Goal: Participate in discussion

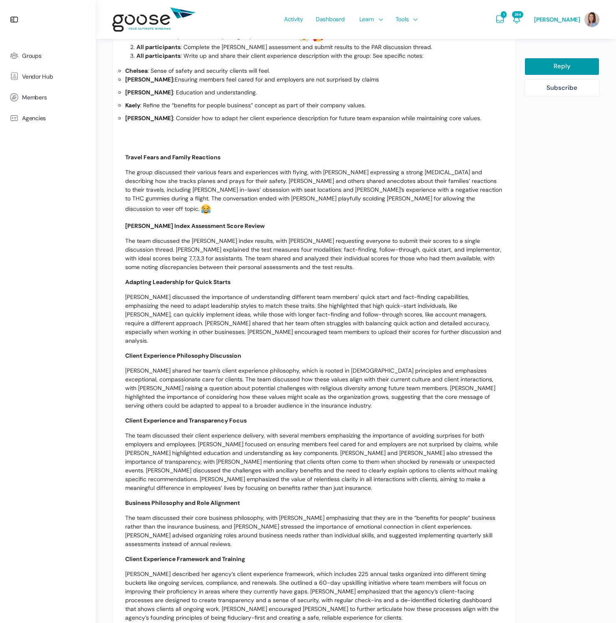
scroll to position [56, 0]
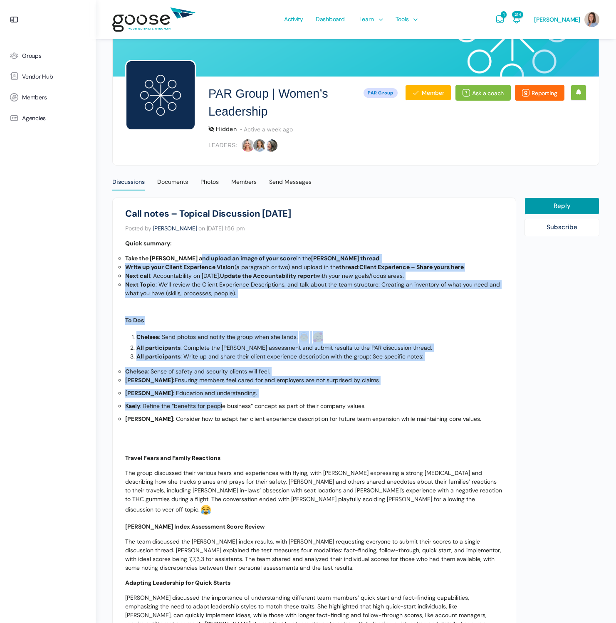
drag, startPoint x: 196, startPoint y: 261, endPoint x: 223, endPoint y: 402, distance: 143.6
click at [223, 402] on div "Quick summary: Take the Kolbe and upload an image of your score in the Kolbe th…" at bounding box center [314, 613] width 378 height 749
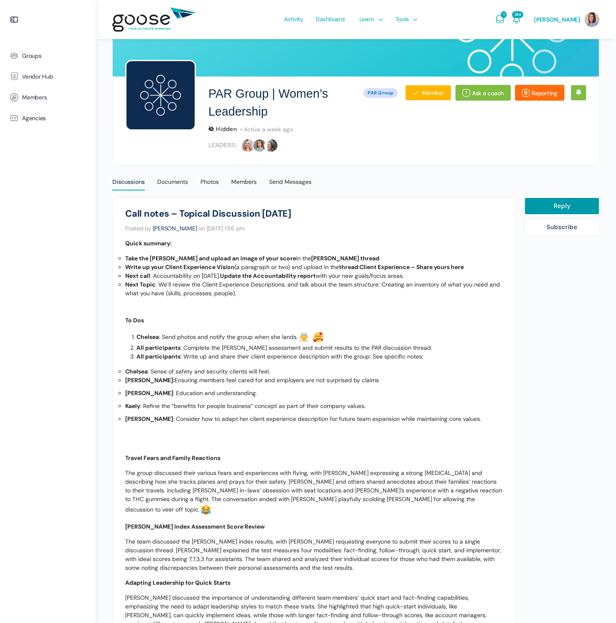
click at [208, 412] on ul "Chelsea : Sense of safety and security clients will feel. Allison: Ensuring mem…" at bounding box center [314, 395] width 378 height 56
drag, startPoint x: 161, startPoint y: 419, endPoint x: 168, endPoint y: 421, distance: 7.5
click at [168, 421] on p "Casey : Consider how to adapt her client experience description for future team…" at bounding box center [314, 419] width 378 height 9
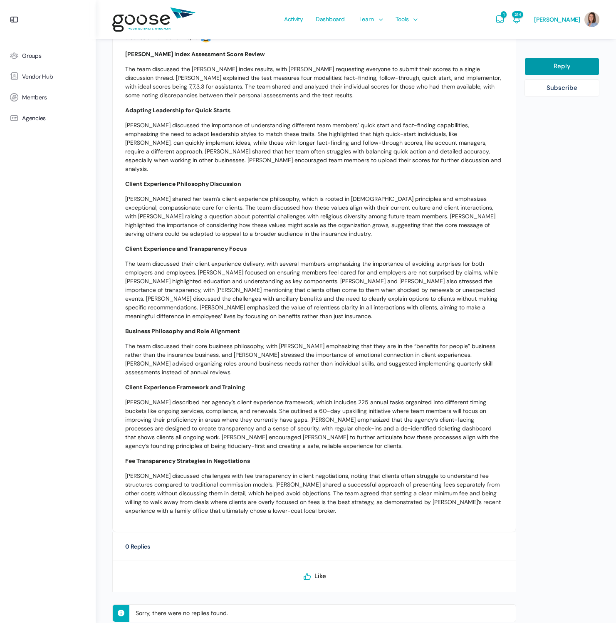
scroll to position [0, 0]
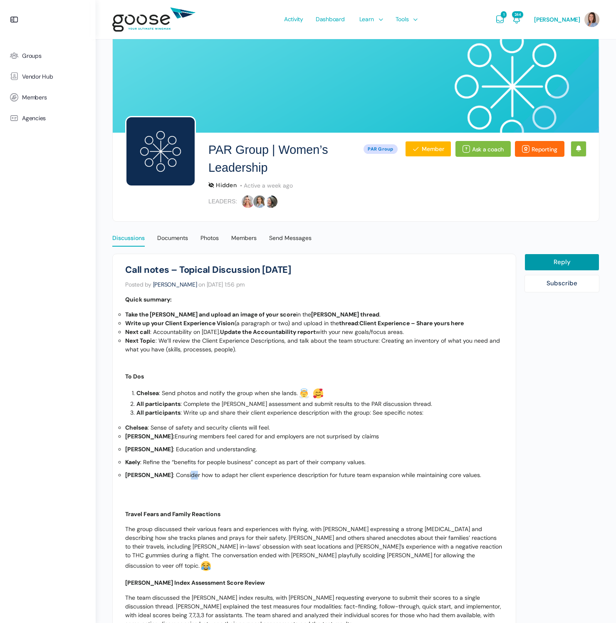
click at [120, 240] on div "Discussions" at bounding box center [128, 240] width 32 height 12
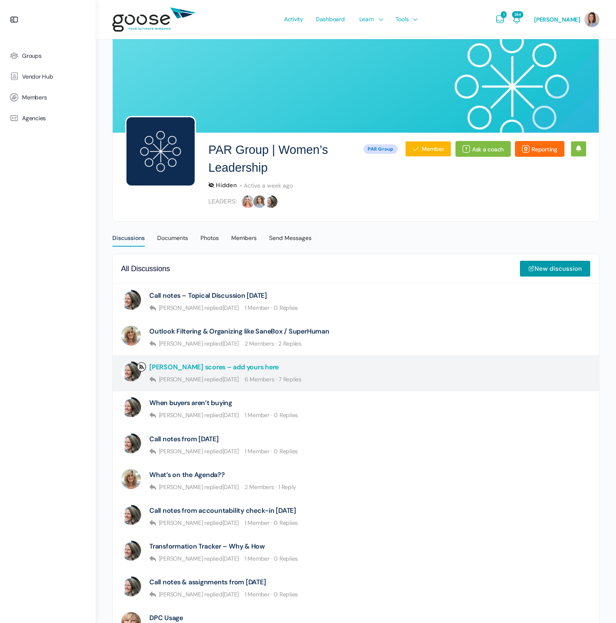
click at [213, 367] on link "[PERSON_NAME] scores – add yours here" at bounding box center [213, 367] width 129 height 8
